Goal: Find specific page/section: Find specific page/section

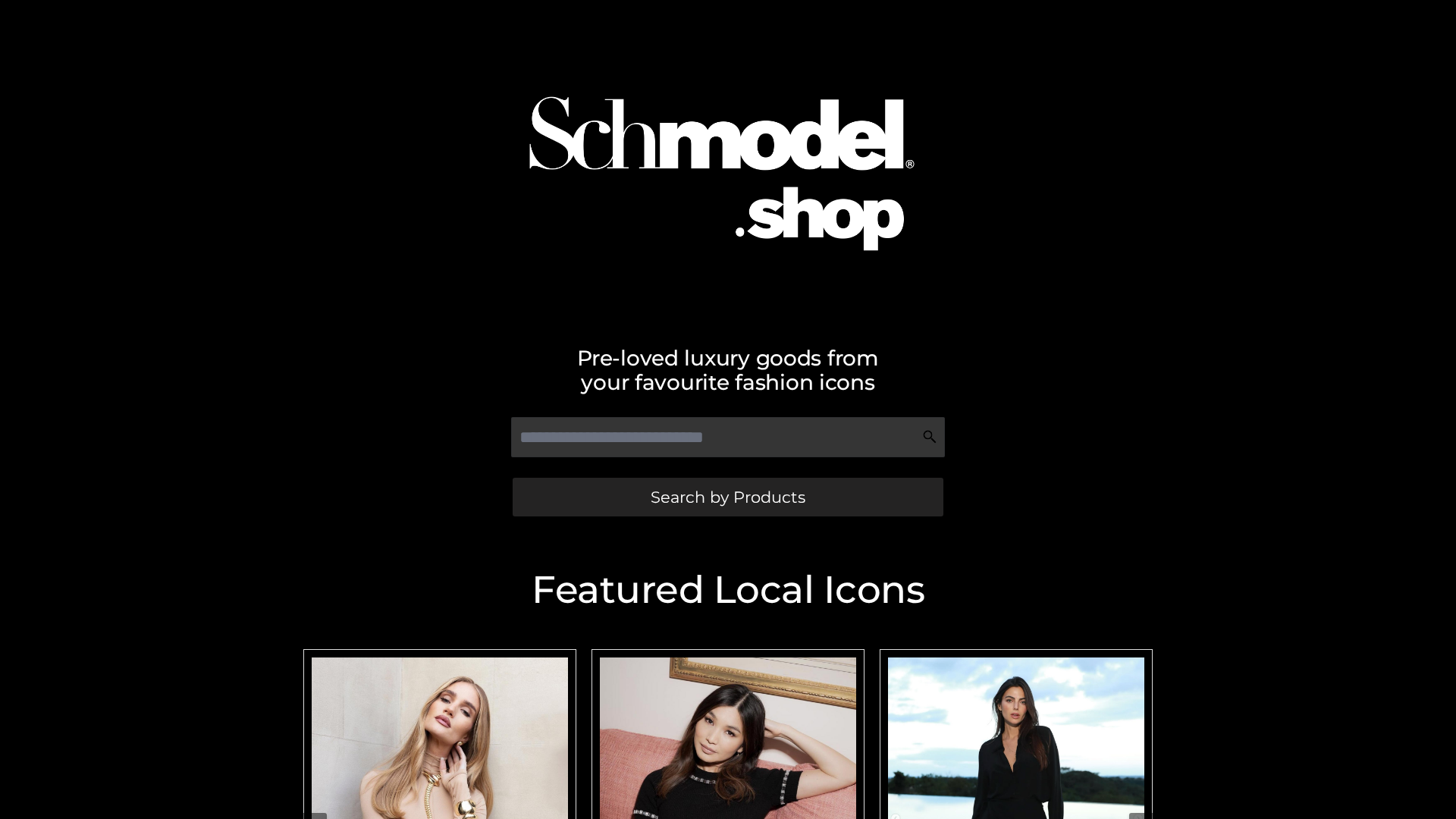
click at [727, 497] on span "Search by Products" at bounding box center [728, 497] width 155 height 16
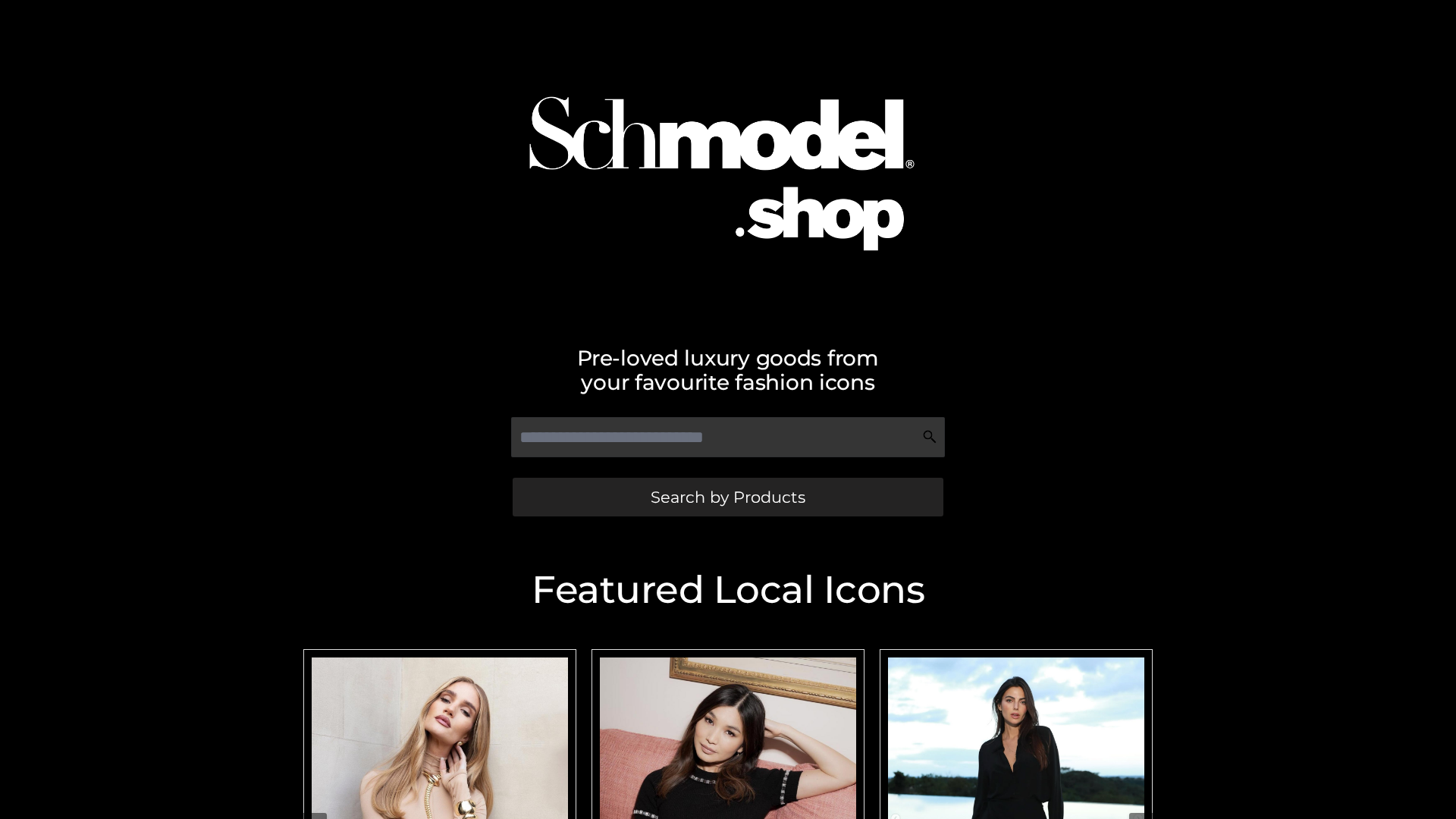
click at [727, 497] on span "Search by Products" at bounding box center [728, 497] width 155 height 16
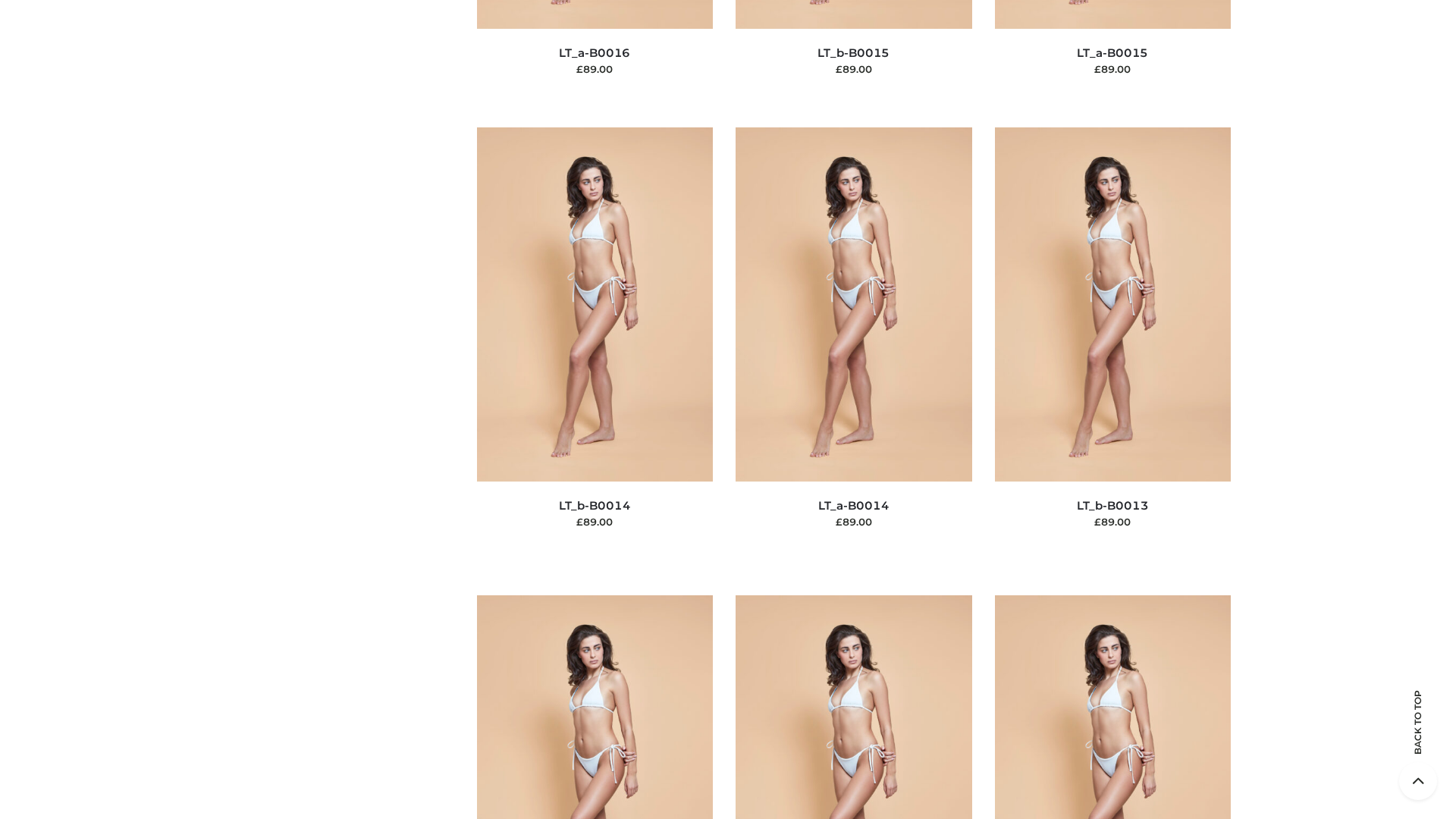
scroll to position [5390, 0]
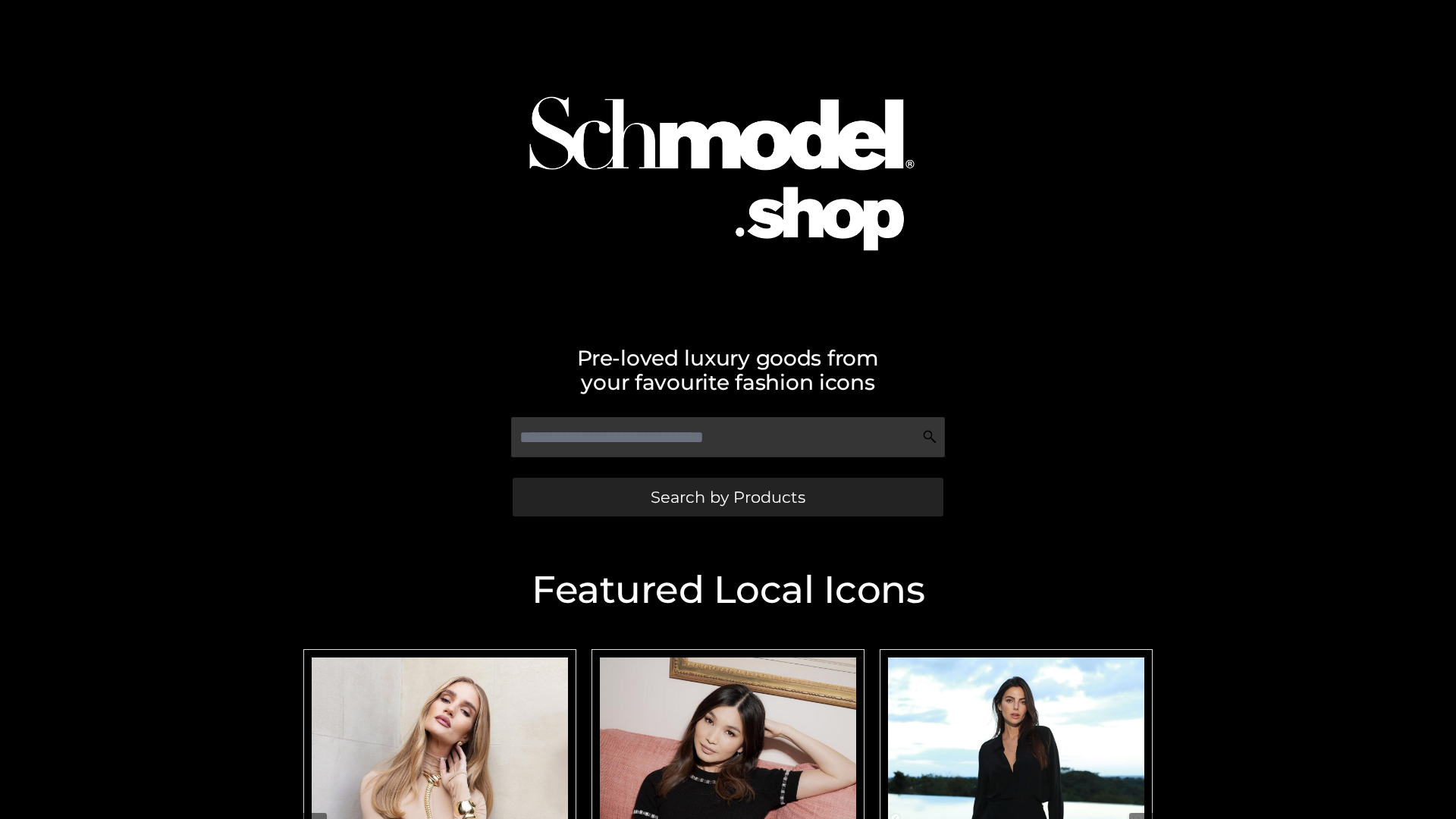
click at [727, 497] on span "Search by Products" at bounding box center [728, 497] width 155 height 16
